Goal: Book appointment/travel/reservation

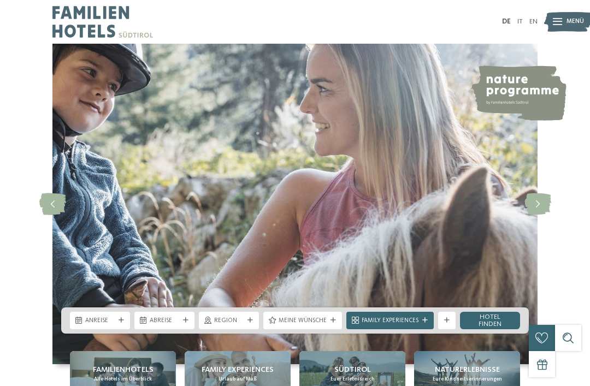
click at [107, 326] on span "Anreise" at bounding box center [99, 321] width 29 height 9
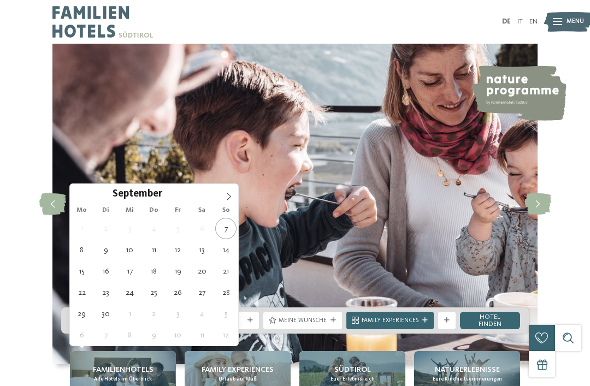
click at [230, 195] on icon at bounding box center [229, 197] width 8 height 8
click at [230, 193] on icon at bounding box center [229, 197] width 8 height 8
click at [231, 194] on icon at bounding box center [229, 197] width 8 height 8
click at [233, 193] on span at bounding box center [229, 193] width 19 height 19
type input "****"
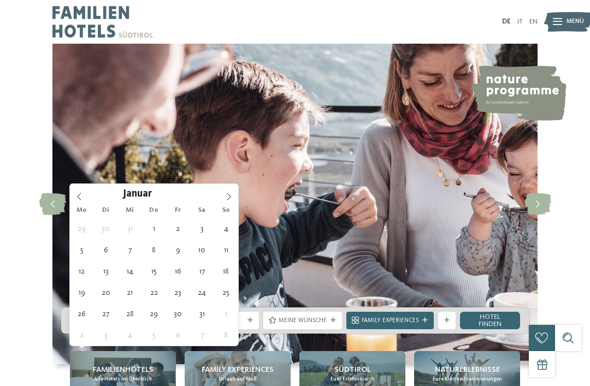
click at [234, 191] on span at bounding box center [229, 193] width 19 height 19
click at [234, 192] on span at bounding box center [229, 193] width 19 height 19
click at [233, 193] on span at bounding box center [229, 193] width 19 height 19
click at [232, 192] on span at bounding box center [229, 193] width 19 height 19
click at [234, 191] on span at bounding box center [229, 193] width 19 height 19
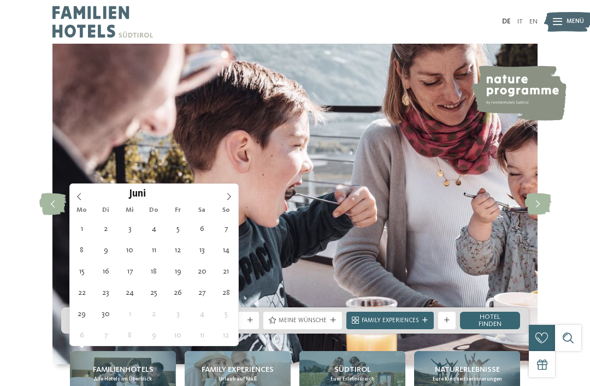
click at [233, 190] on span at bounding box center [229, 193] width 19 height 19
click at [234, 192] on span at bounding box center [229, 193] width 19 height 19
type div "[DATE]"
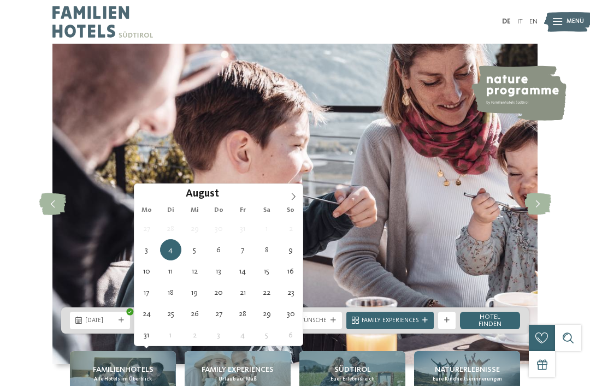
type input "****"
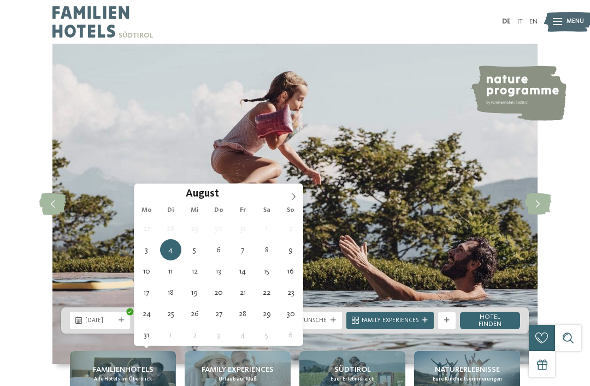
type div "[DATE]"
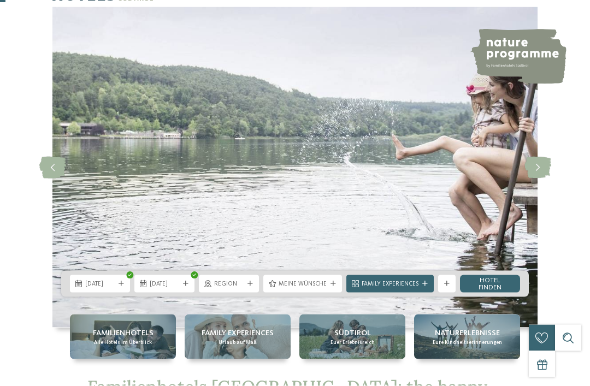
scroll to position [37, 0]
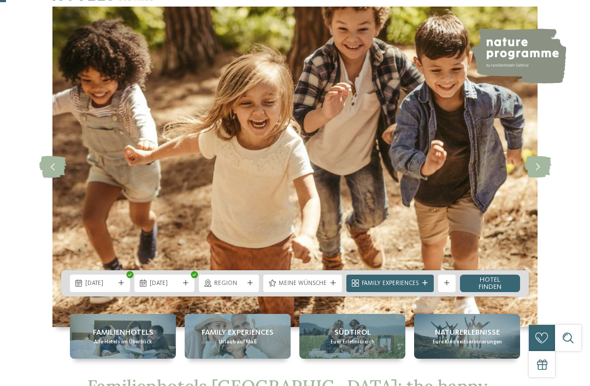
click at [498, 292] on link "Hotel finden" at bounding box center [490, 283] width 60 height 17
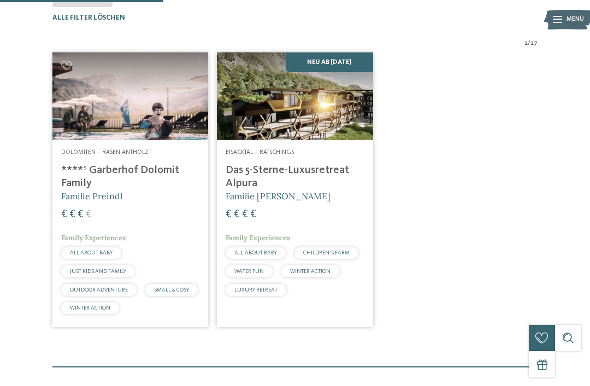
scroll to position [268, 0]
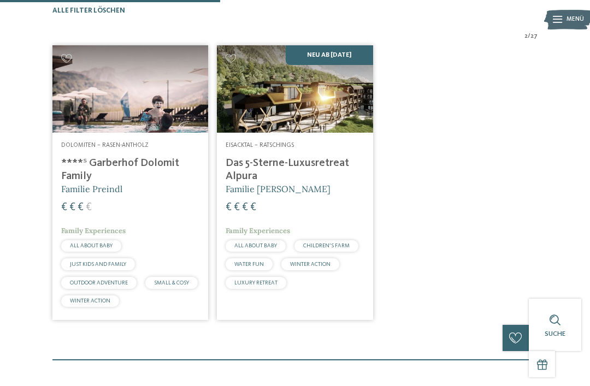
click at [305, 133] on img at bounding box center [295, 88] width 156 height 87
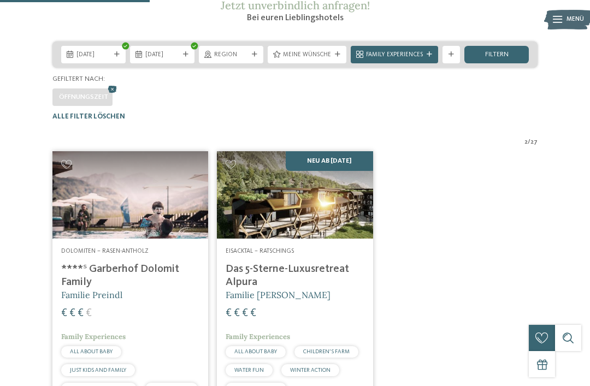
scroll to position [176, 0]
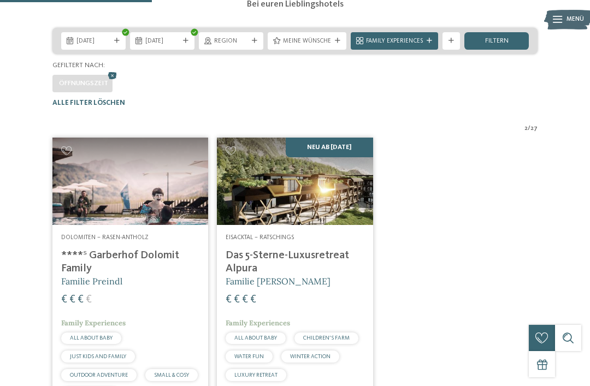
click at [166, 243] on address "Dolomiten – Rasen-Antholz" at bounding box center [130, 238] width 138 height 9
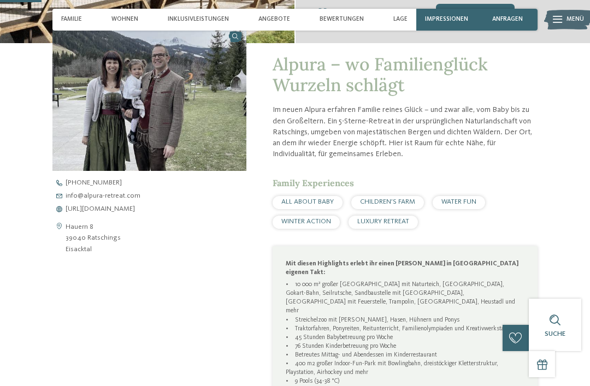
scroll to position [217, 0]
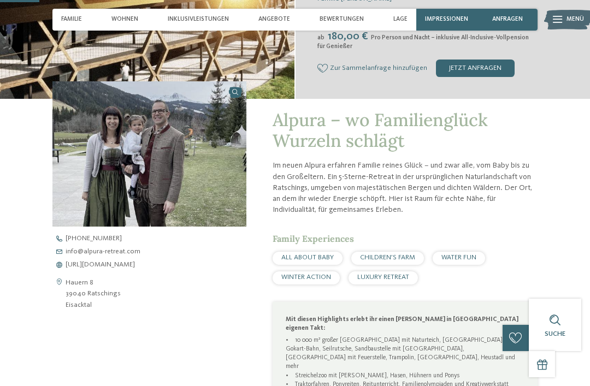
click at [274, 16] on span "Angebote" at bounding box center [274, 19] width 32 height 7
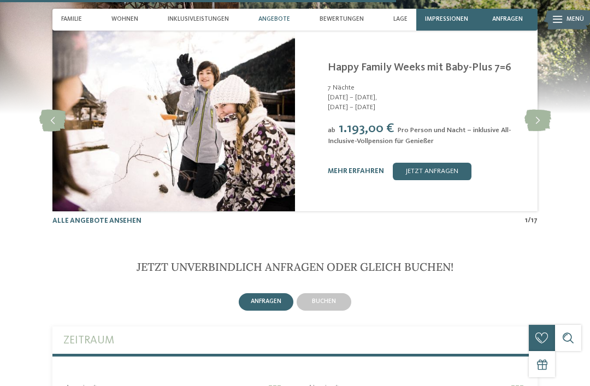
scroll to position [2211, 0]
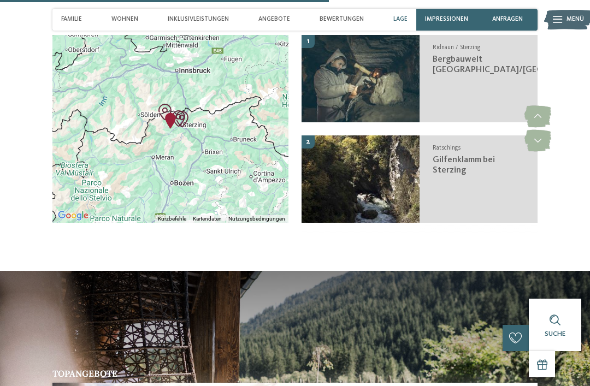
click at [66, 18] on span "Familie" at bounding box center [71, 19] width 21 height 7
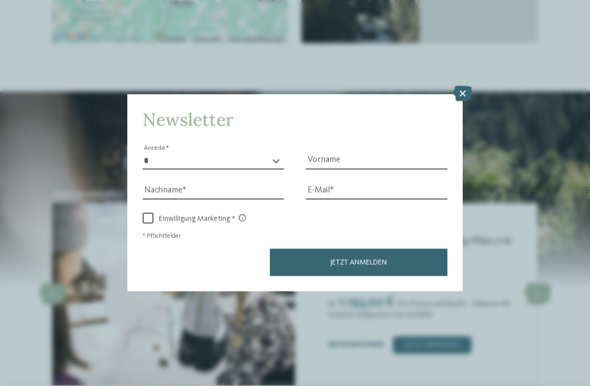
scroll to position [2033, 0]
click at [463, 86] on icon at bounding box center [462, 93] width 19 height 15
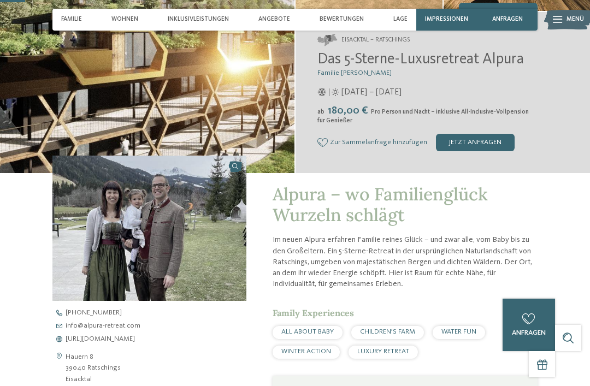
scroll to position [0, 0]
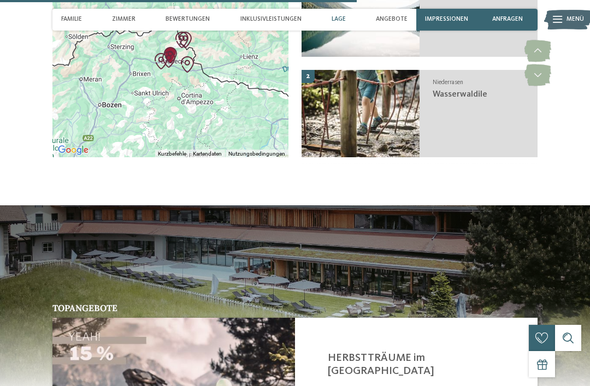
scroll to position [2195, 0]
